Goal: Information Seeking & Learning: Learn about a topic

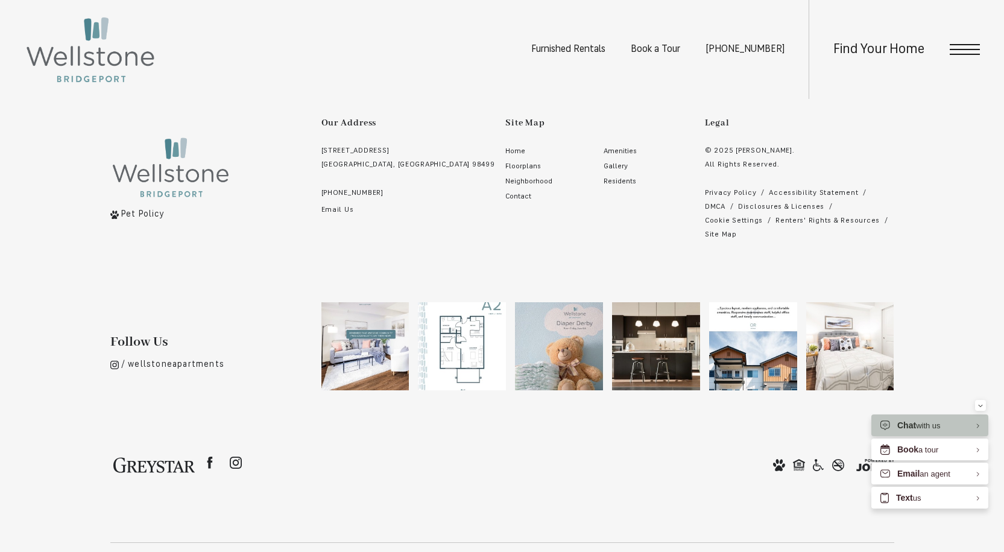
scroll to position [2629, 0]
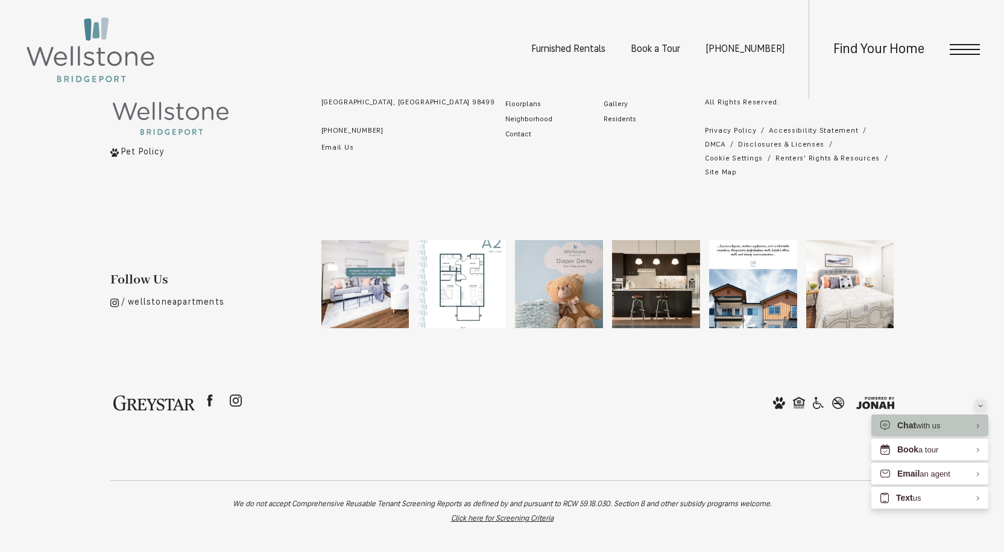
click at [980, 404] on icon "Minimize" at bounding box center [980, 405] width 5 height 3
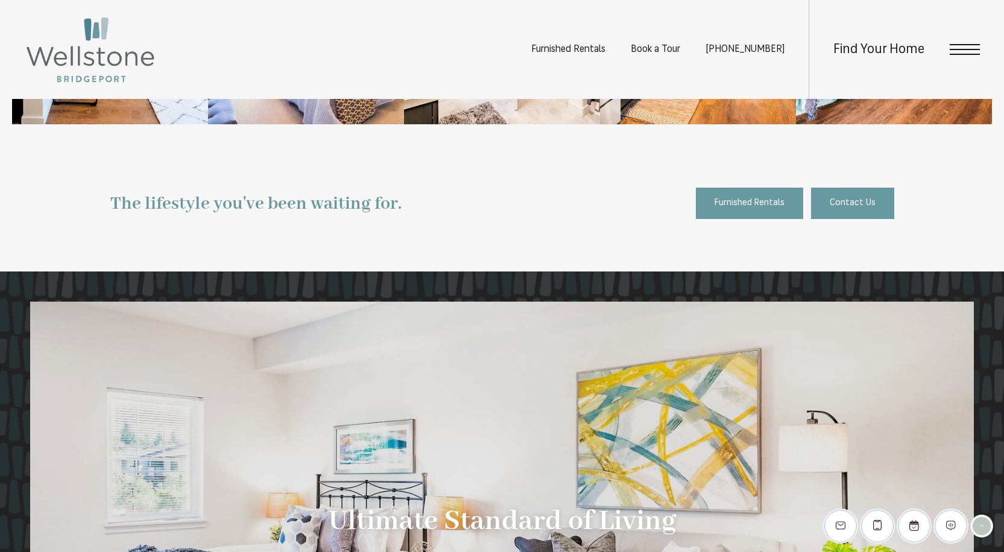
scroll to position [1778, 0]
click at [963, 59] on div "Find Your Home" at bounding box center [893, 49] width 171 height 99
click at [963, 51] on span "Open Menu" at bounding box center [965, 49] width 30 height 11
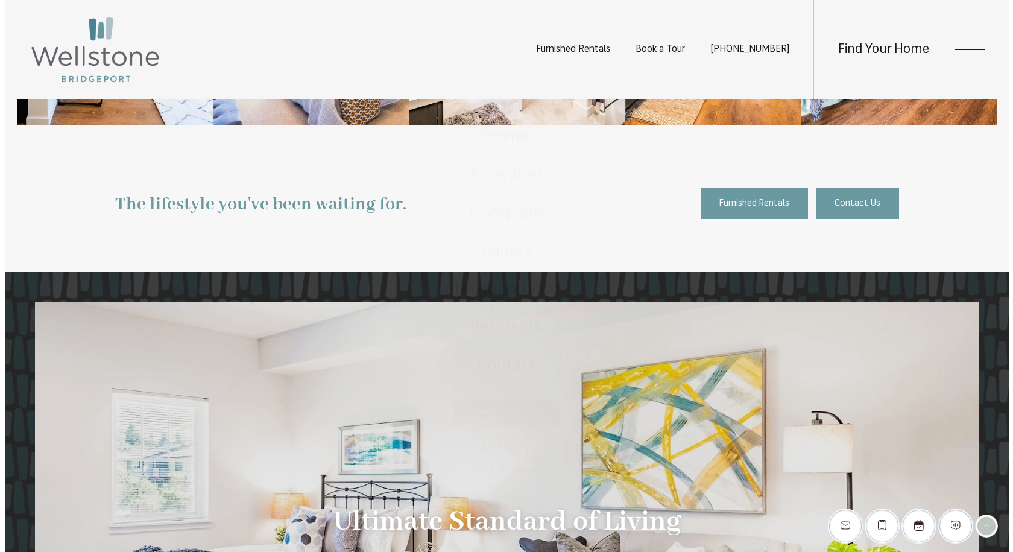
scroll to position [0, 0]
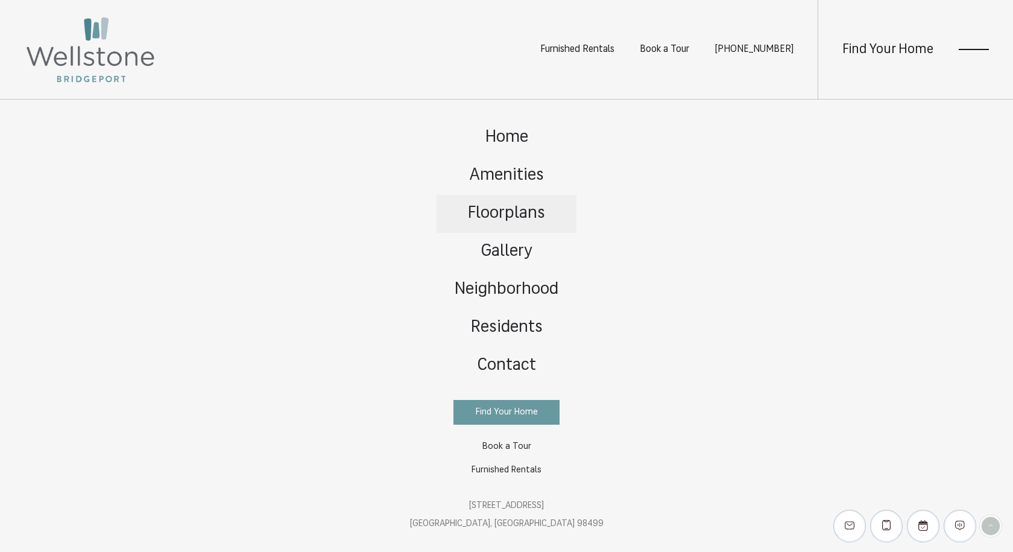
click at [522, 219] on span "Floorplans" at bounding box center [506, 213] width 77 height 17
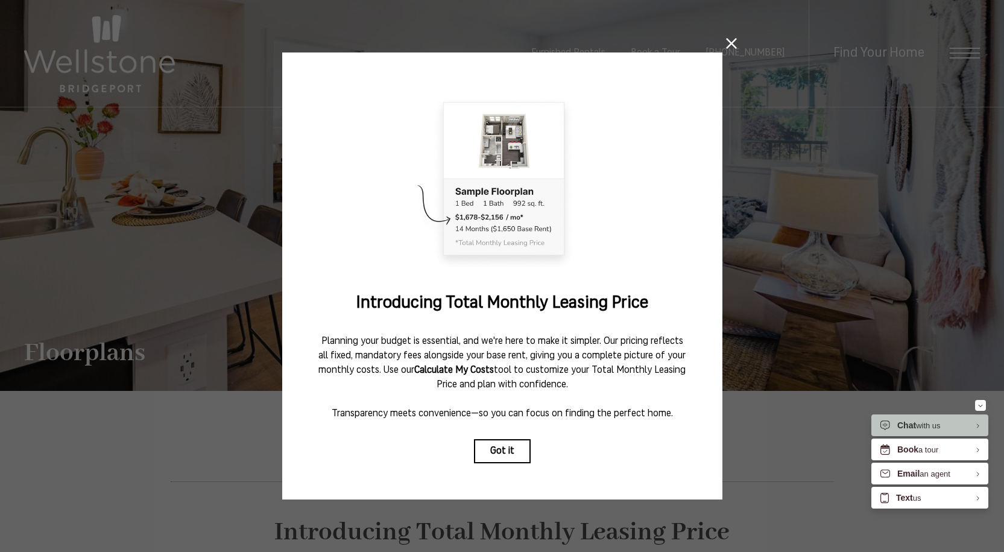
click at [726, 40] on icon at bounding box center [731, 43] width 11 height 11
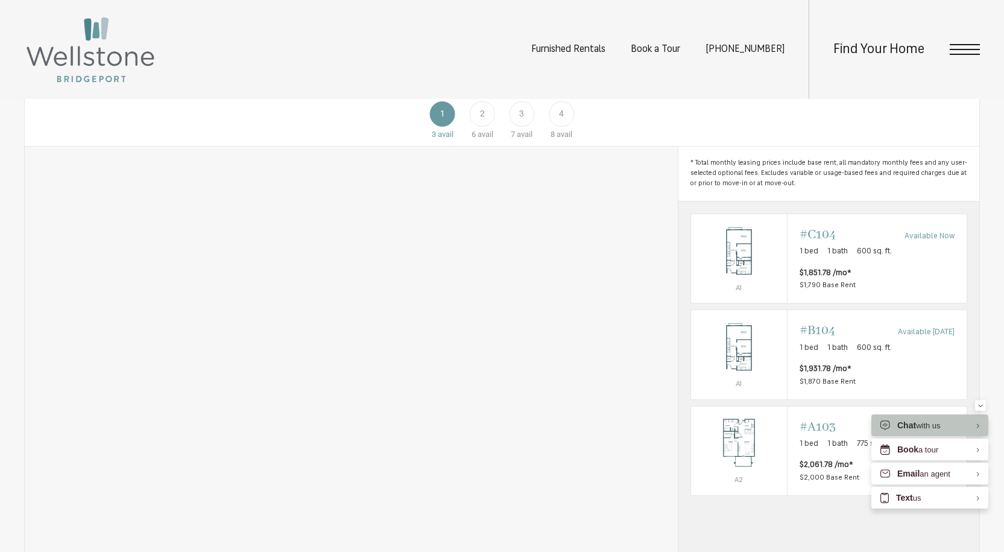
scroll to position [707, 0]
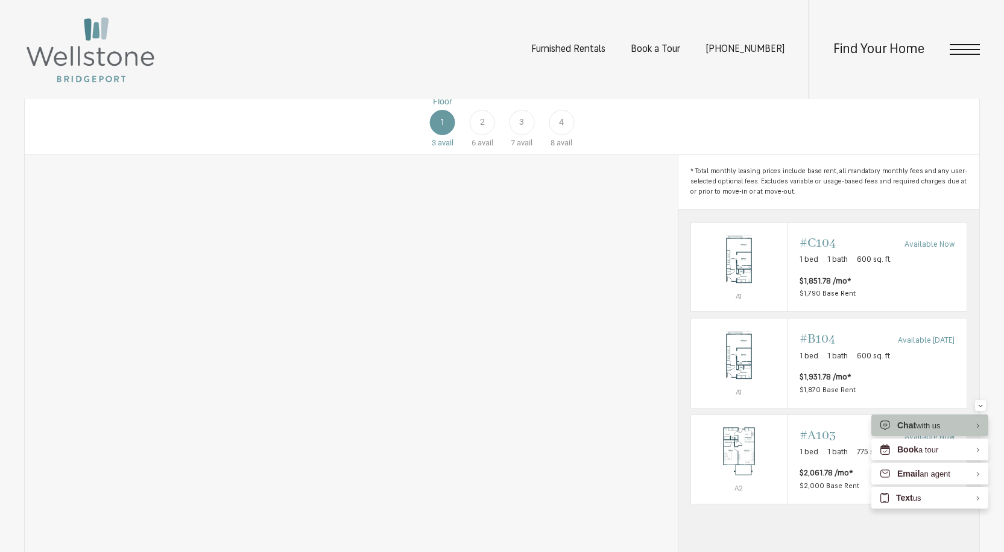
click at [471, 149] on div "Floor 2 6 avail" at bounding box center [482, 122] width 40 height 54
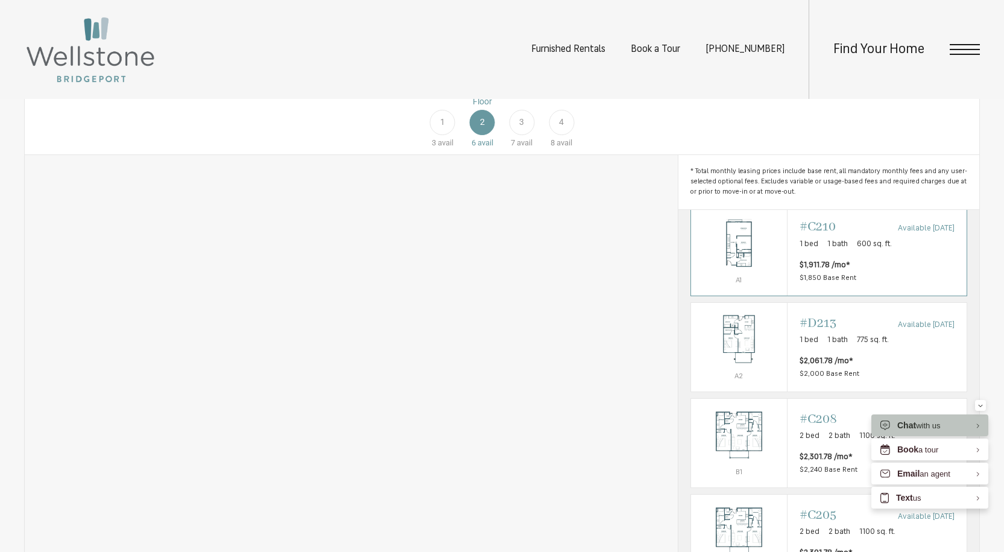
scroll to position [760, 0]
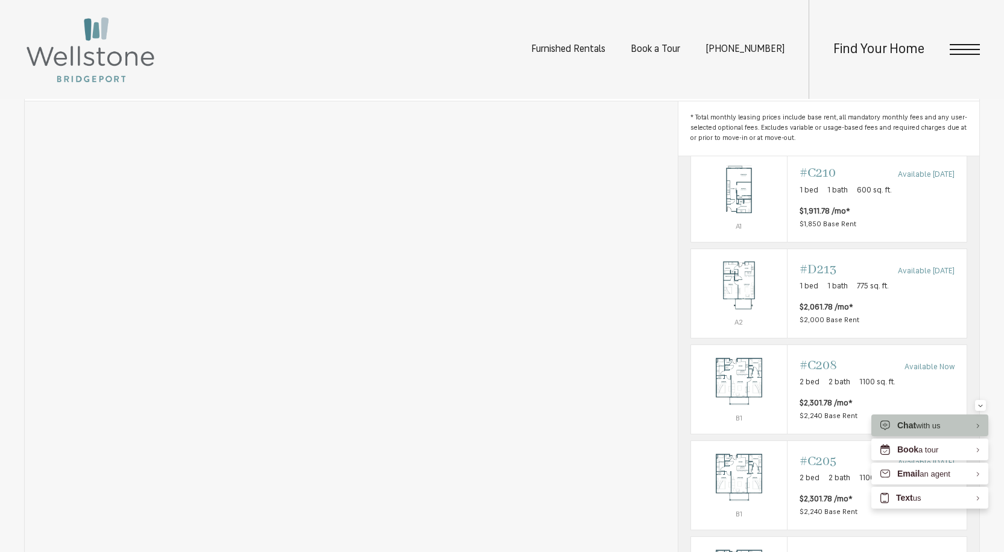
click at [525, 93] on span "avail" at bounding box center [525, 88] width 16 height 9
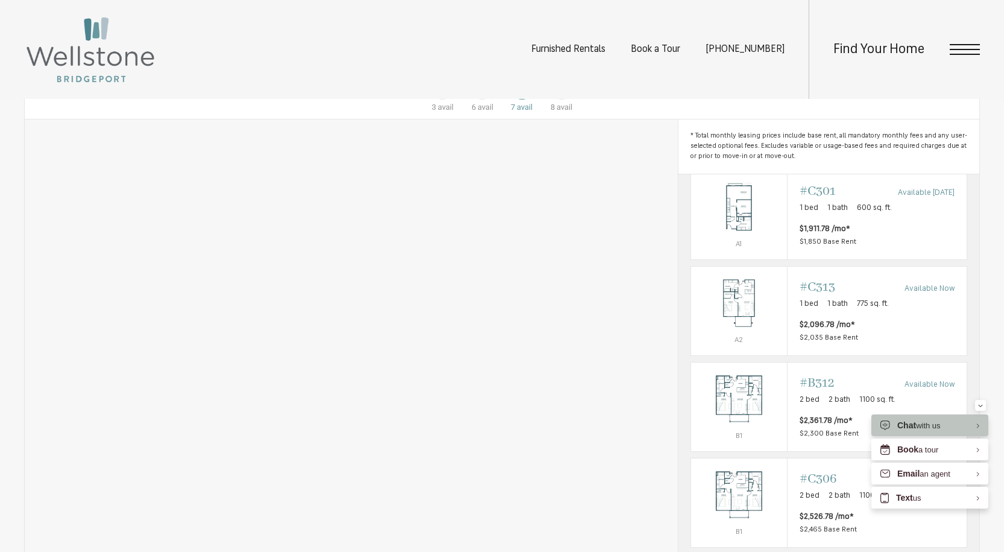
scroll to position [742, 0]
click at [567, 100] on div "4" at bounding box center [561, 87] width 25 height 25
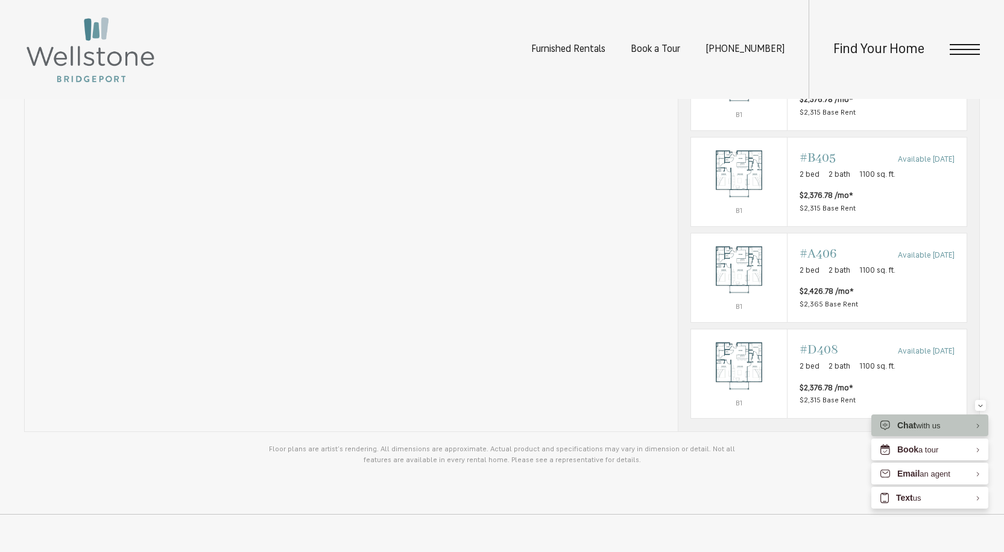
scroll to position [968, 0]
click at [982, 409] on div "Minimize" at bounding box center [980, 405] width 5 height 11
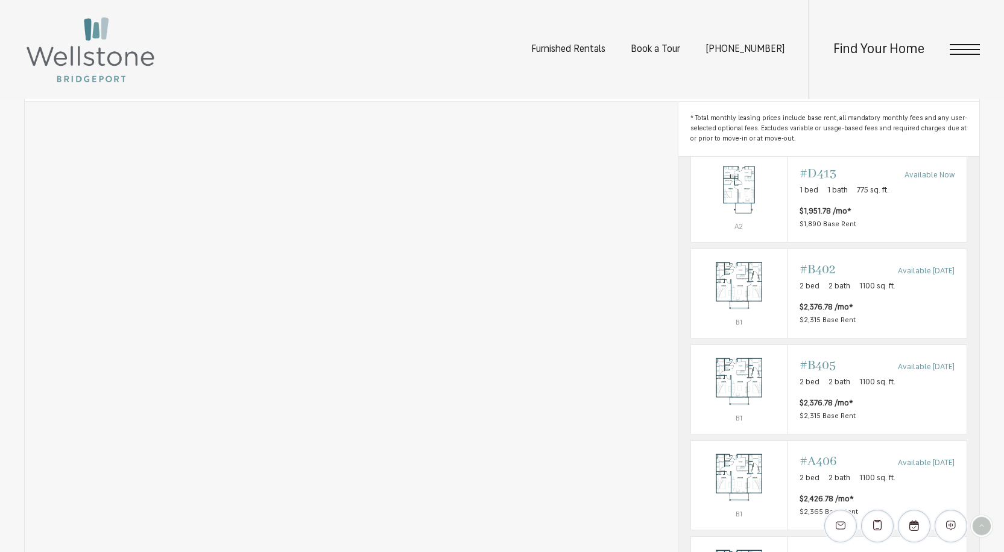
scroll to position [757, 0]
click at [113, 48] on img at bounding box center [90, 49] width 133 height 69
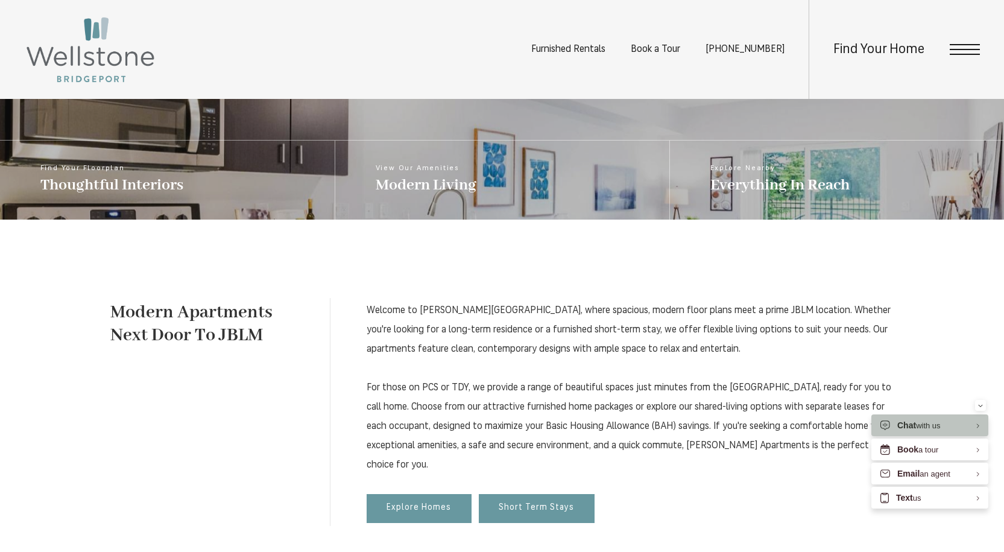
scroll to position [494, 0]
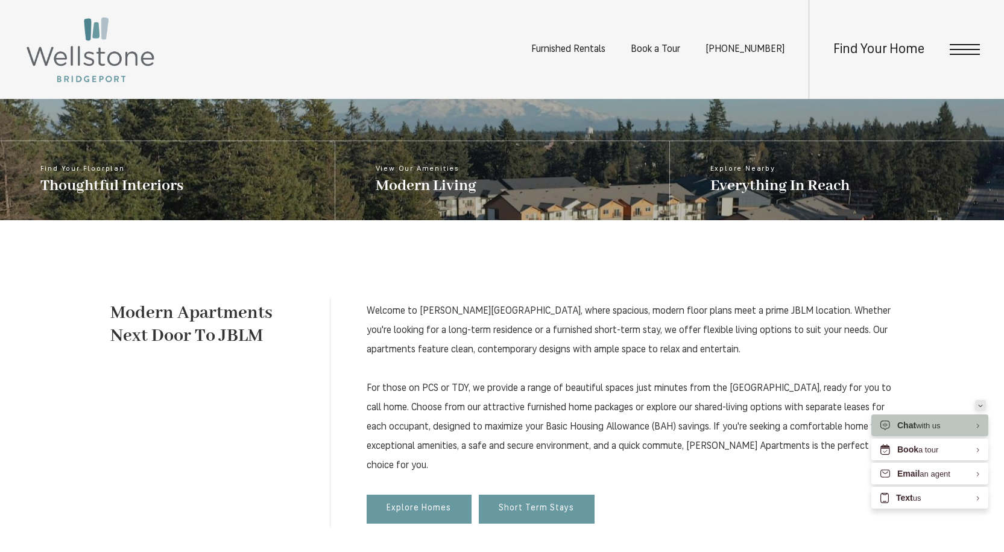
click at [979, 403] on div "Minimize" at bounding box center [980, 405] width 5 height 11
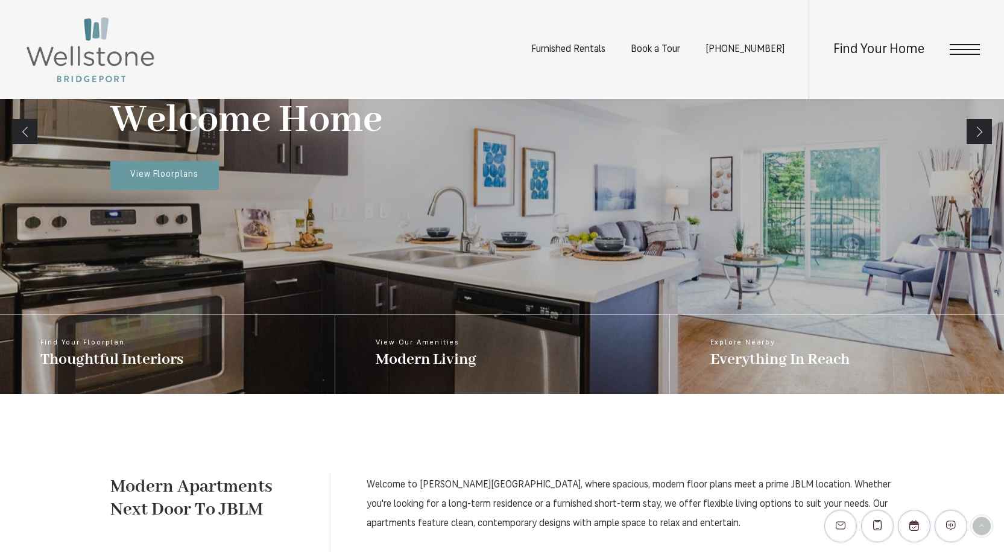
scroll to position [0, 0]
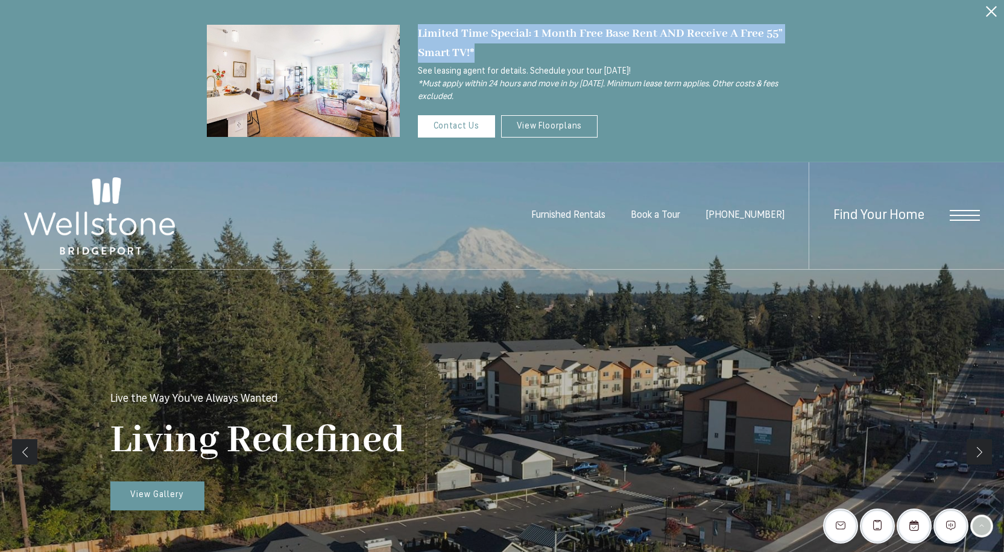
drag, startPoint x: 482, startPoint y: 52, endPoint x: 413, endPoint y: 29, distance: 73.0
click at [413, 29] on div "Limited Time Special: 1 Month Free Base Rent AND Receive A Free 55” Smart TV!* …" at bounding box center [599, 80] width 398 height 113
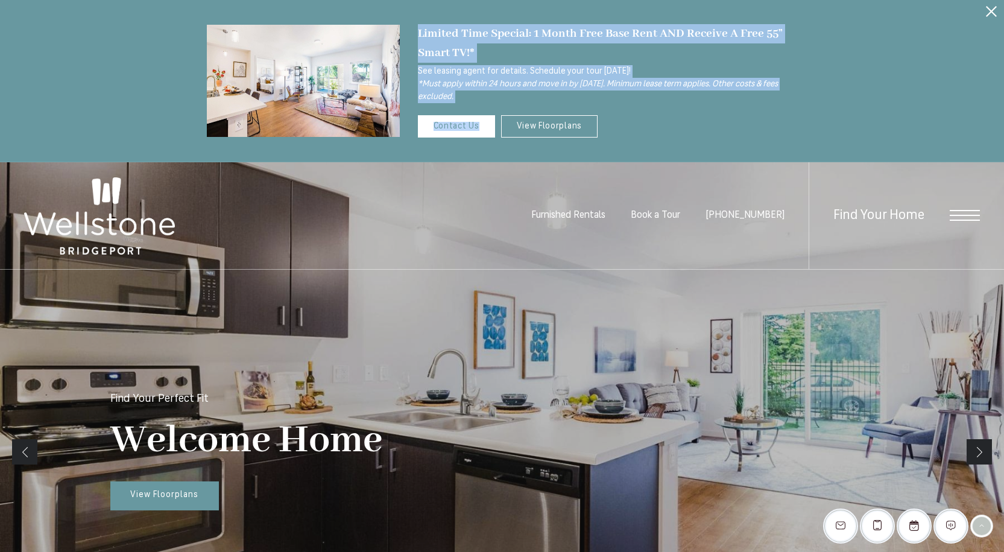
drag, startPoint x: 477, startPoint y: 105, endPoint x: 416, endPoint y: 17, distance: 106.5
click at [416, 17] on div "Limited Time Special: 1 Month Free Base Rent AND Receive A Free 55” Smart TV!* …" at bounding box center [502, 81] width 1004 height 162
click at [480, 51] on div "Limited Time Special: 1 Month Free Base Rent AND Receive A Free 55” Smart TV!*" at bounding box center [608, 43] width 380 height 38
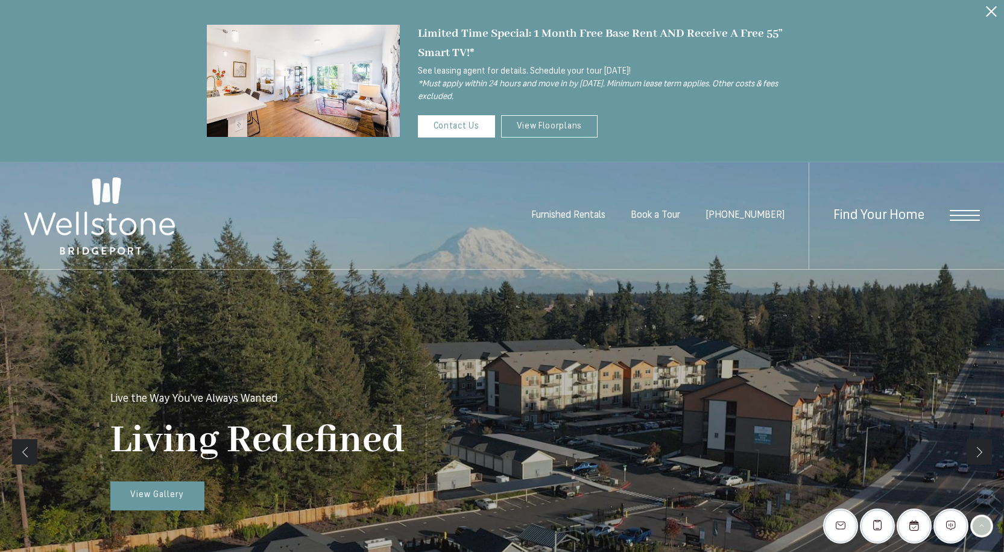
drag, startPoint x: 471, startPoint y: 94, endPoint x: 408, endPoint y: 36, distance: 86.2
click at [408, 36] on div "Limited Time Special: 1 Month Free Base Rent AND Receive A Free 55” Smart TV!* …" at bounding box center [599, 80] width 398 height 113
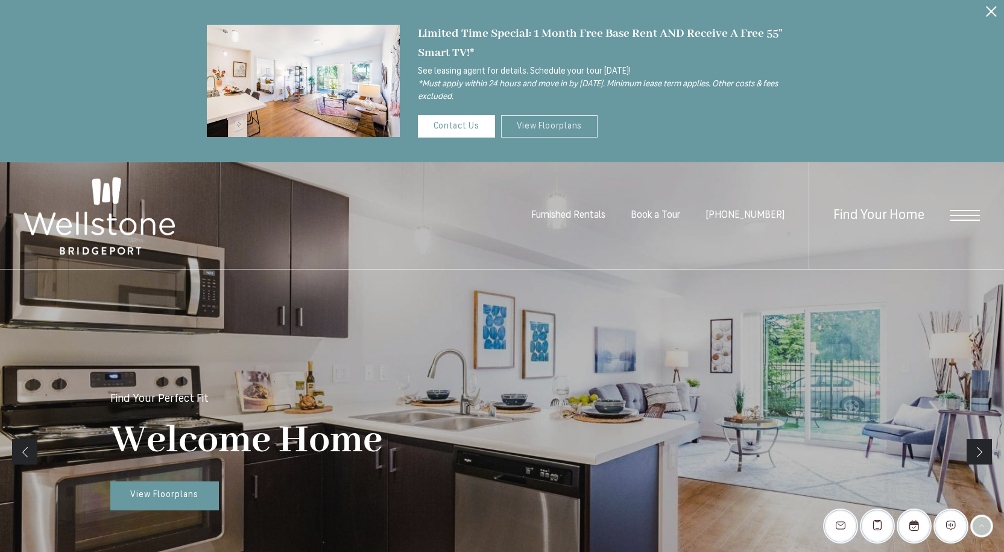
click at [555, 124] on link "View Floorplans" at bounding box center [549, 126] width 97 height 22
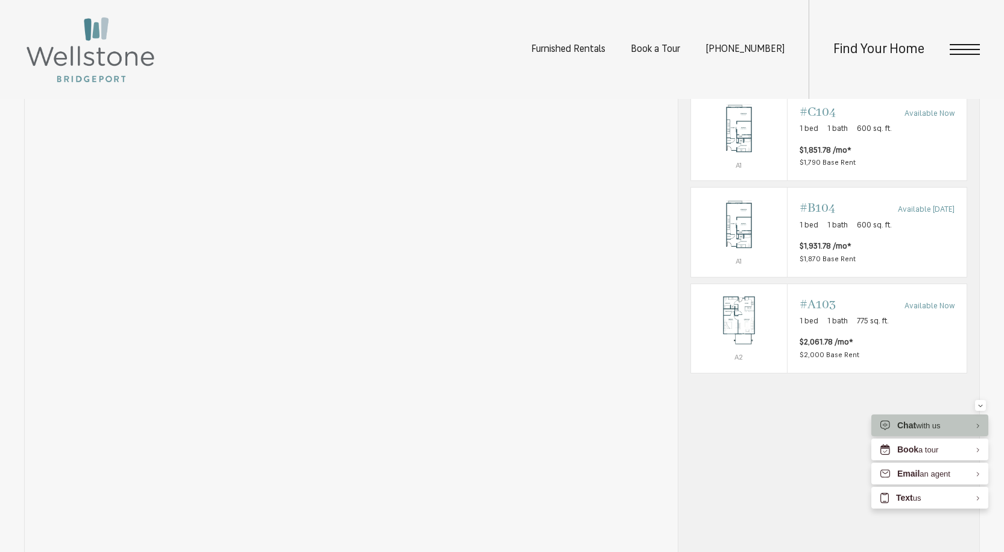
scroll to position [836, 0]
click at [982, 402] on div "Minimize" at bounding box center [980, 405] width 5 height 11
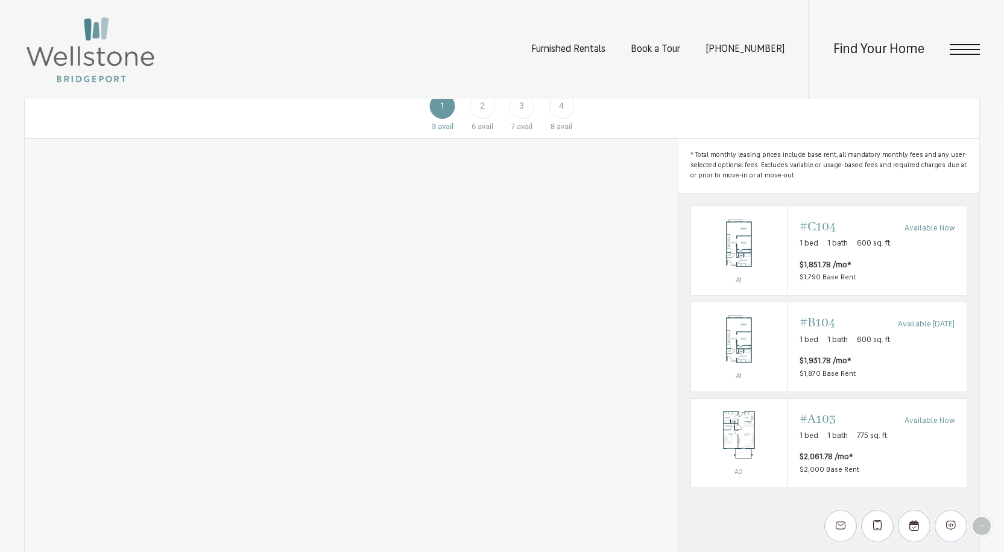
scroll to position [714, 0]
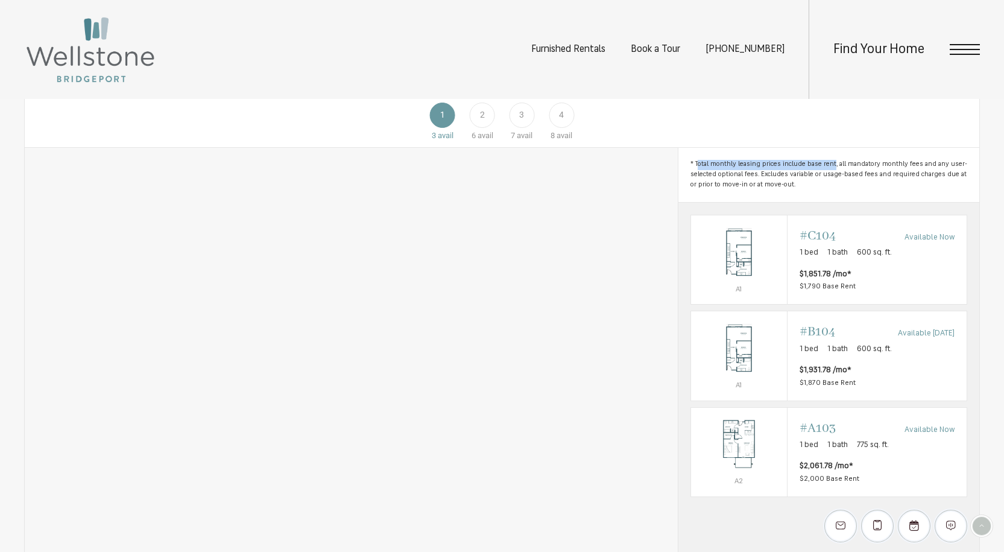
drag, startPoint x: 698, startPoint y: 182, endPoint x: 830, endPoint y: 177, distance: 132.1
click at [830, 177] on span "* Total monthly leasing prices include base rent, all mandatory monthly fees an…" at bounding box center [828, 175] width 277 height 30
copy span "otal monthly leasing prices include base rent"
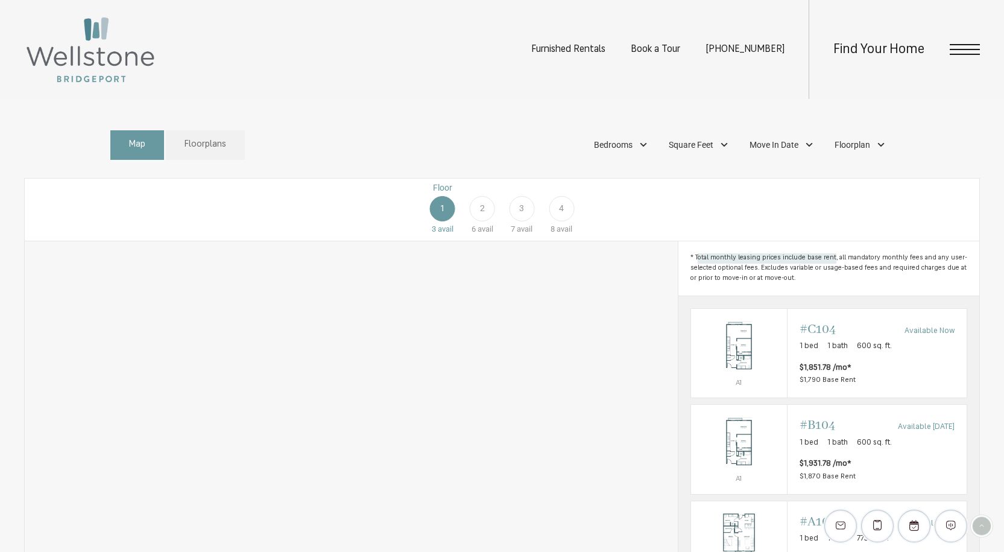
scroll to position [620, 0]
click at [880, 284] on span "* Total monthly leasing prices include base rent, all mandatory monthly fees an…" at bounding box center [828, 269] width 277 height 30
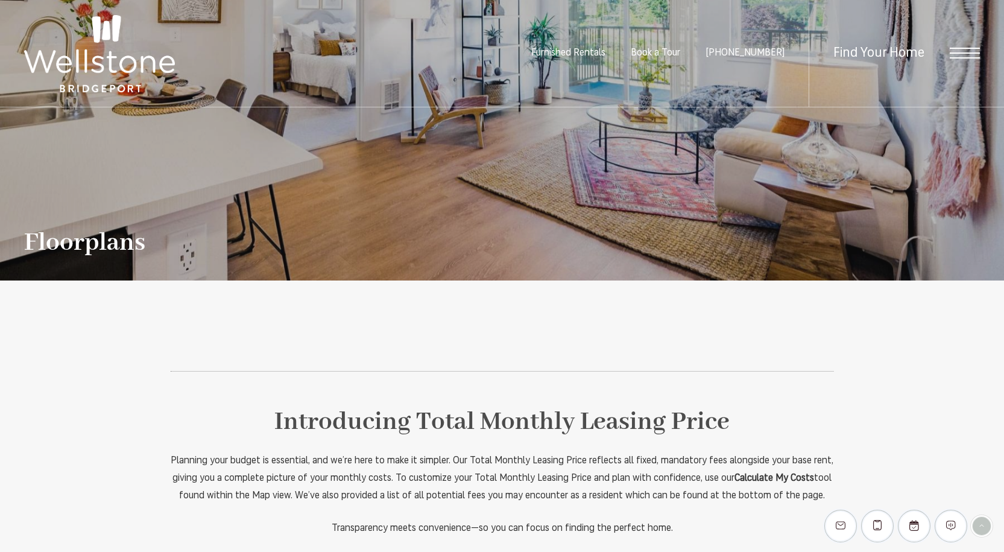
scroll to position [0, 0]
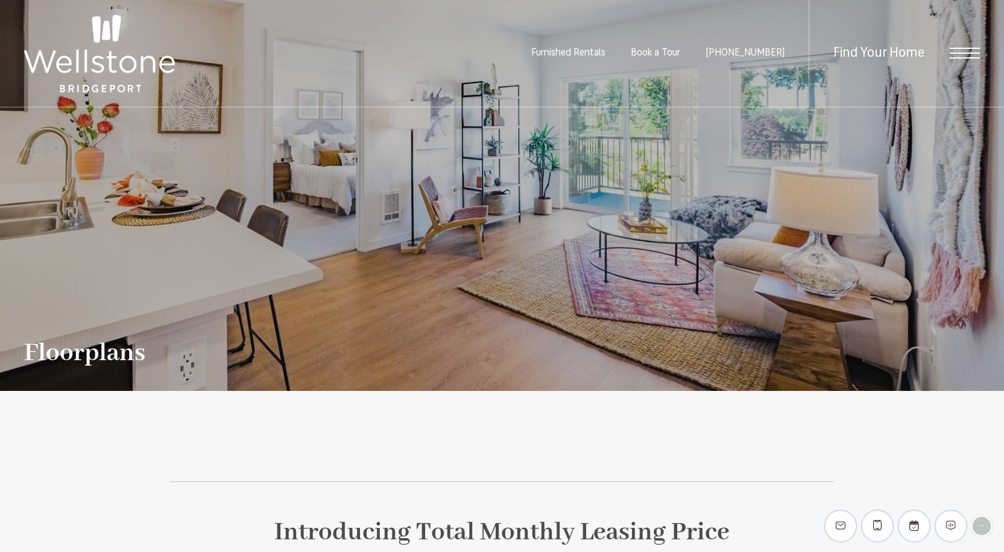
click at [96, 56] on img at bounding box center [99, 53] width 151 height 77
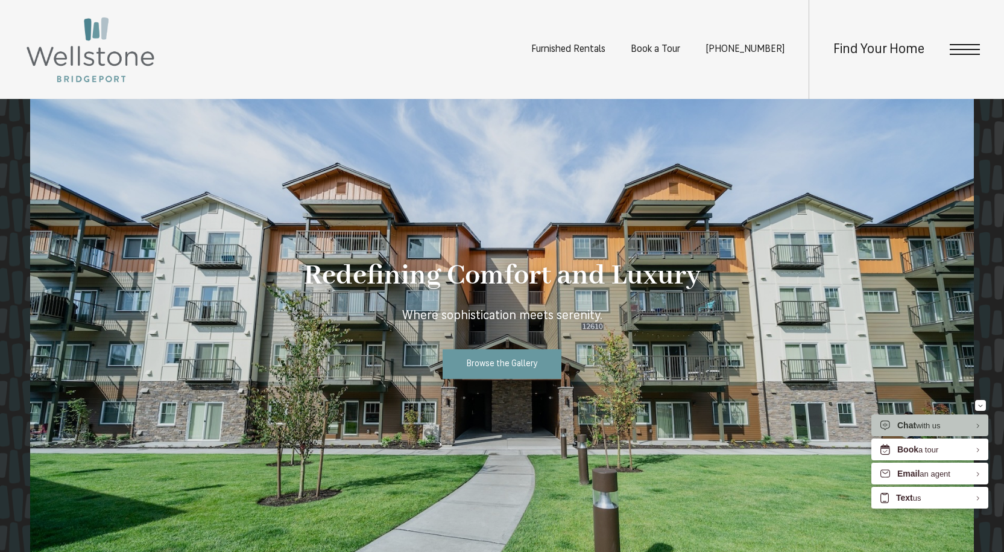
scroll to position [1092, 0]
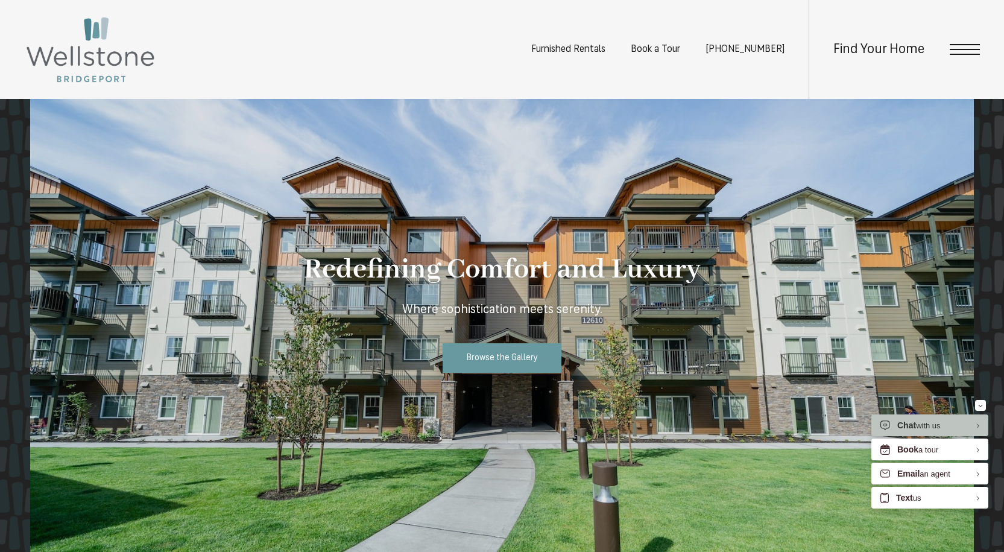
click at [605, 52] on span "Furnished Rentals" at bounding box center [568, 50] width 74 height 10
click at [950, 51] on span "Open Menu" at bounding box center [965, 49] width 30 height 11
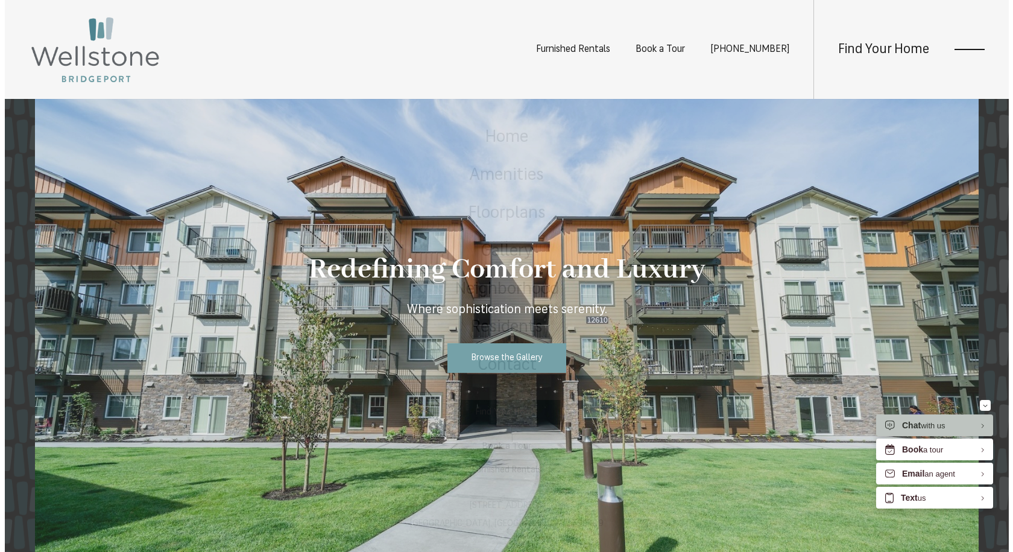
scroll to position [0, 0]
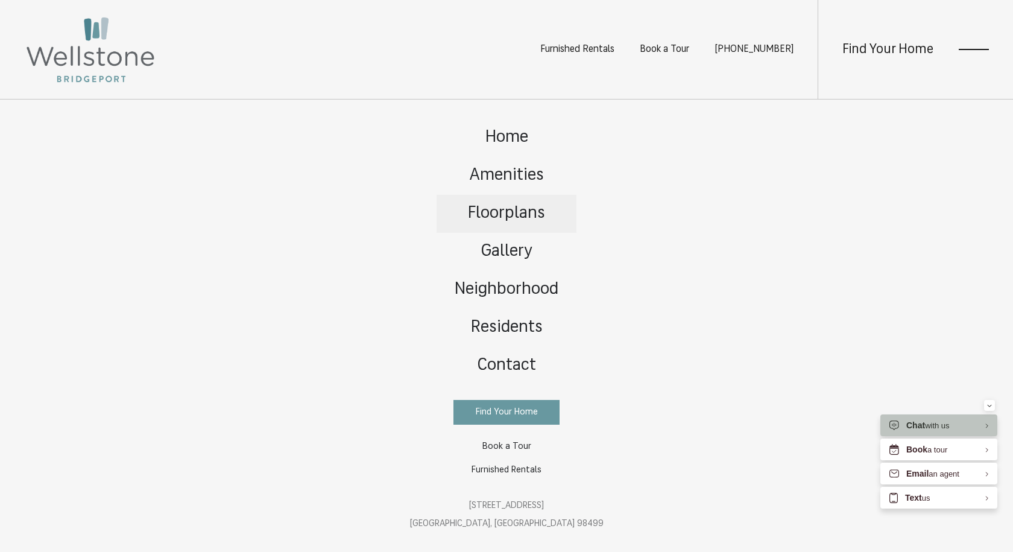
click at [535, 210] on span "Floorplans" at bounding box center [506, 213] width 77 height 17
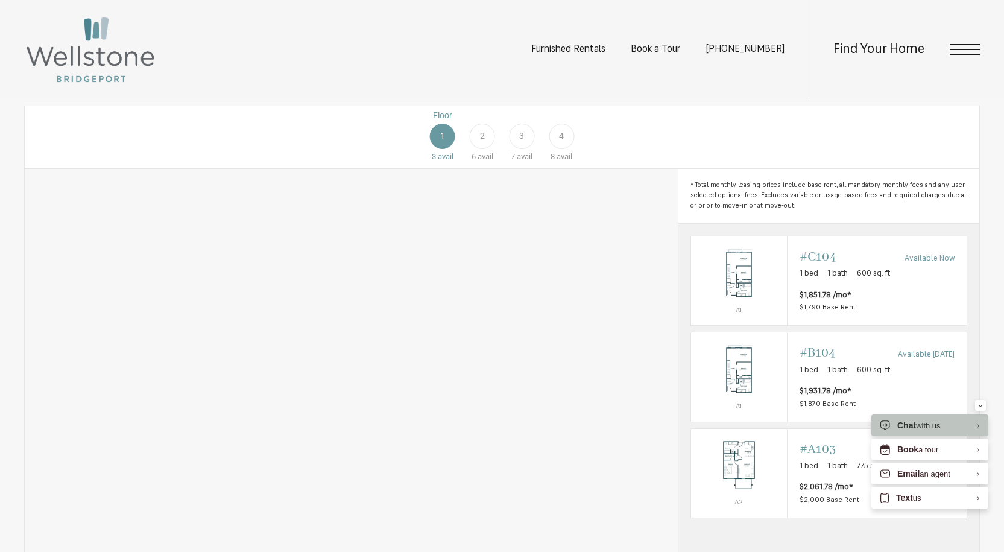
scroll to position [690, 0]
click at [474, 151] on div "2" at bounding box center [482, 138] width 25 height 25
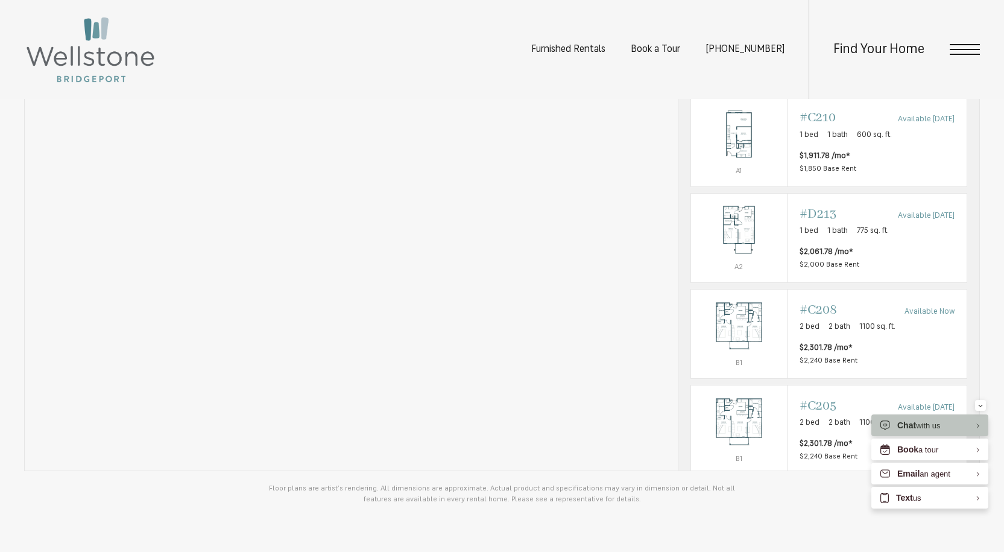
scroll to position [734, 0]
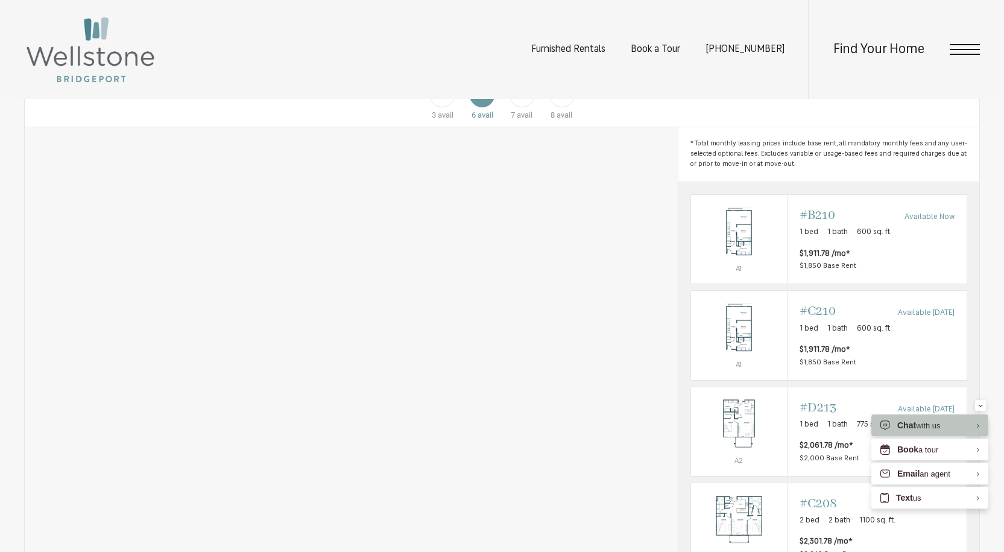
click at [516, 107] on div "3" at bounding box center [521, 94] width 25 height 25
click at [557, 107] on div "4" at bounding box center [561, 94] width 25 height 25
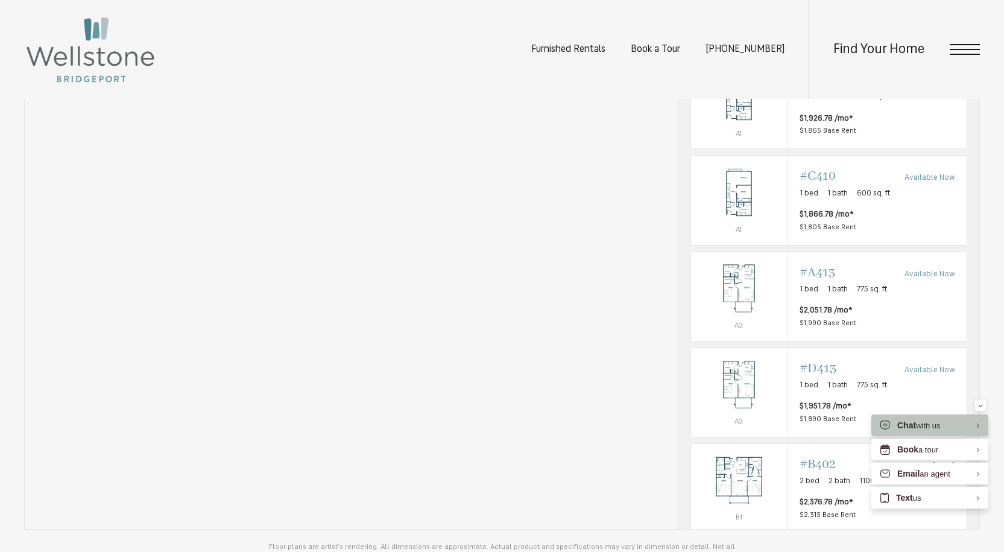
scroll to position [871, 0]
